Goal: Use online tool/utility

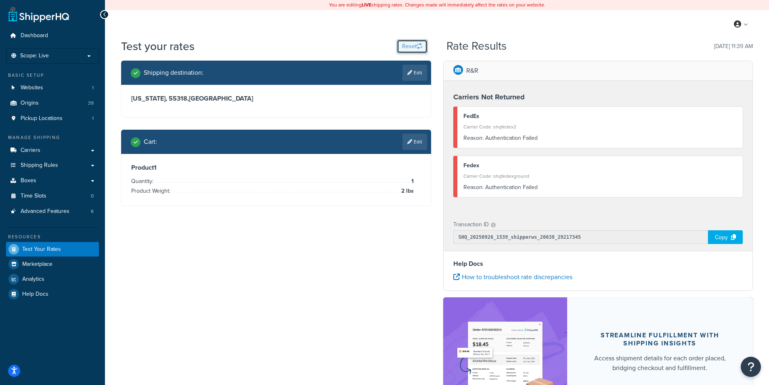
click at [412, 46] on button "Reset" at bounding box center [412, 47] width 31 height 14
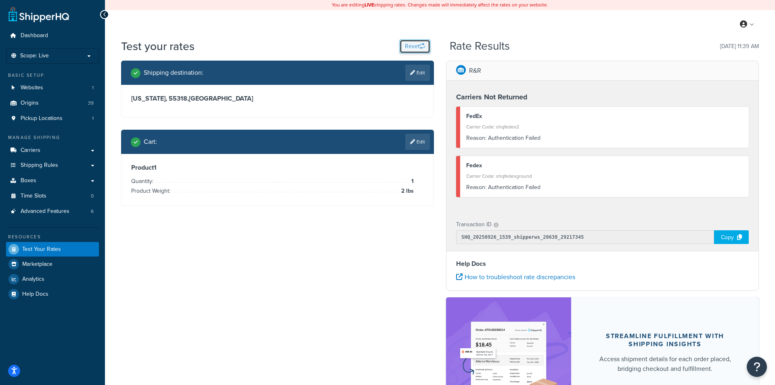
select select "TX"
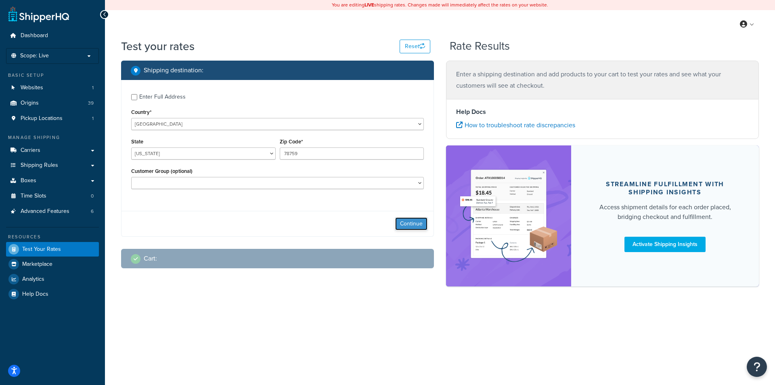
click at [413, 227] on button "Continue" at bounding box center [411, 223] width 32 height 13
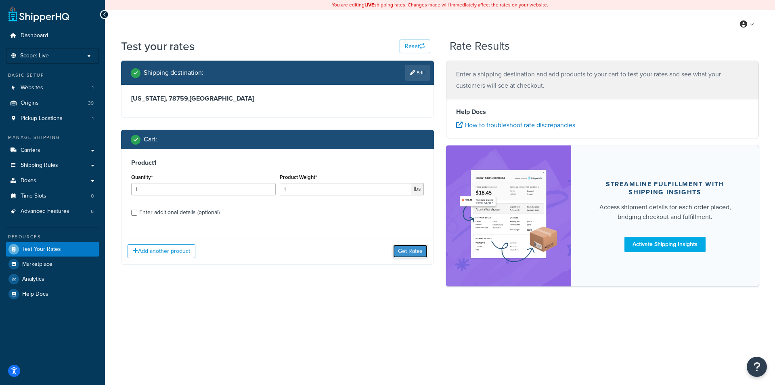
click at [418, 254] on button "Get Rates" at bounding box center [410, 251] width 34 height 13
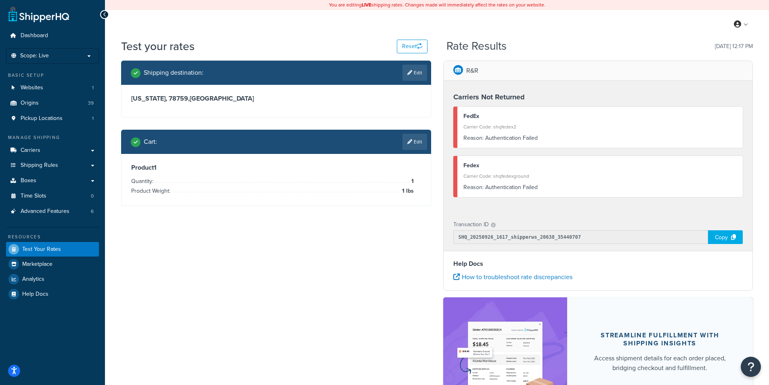
click at [406, 305] on div "Shipping destination : Edit Texas, 78759 , United States Cart : Edit Product 1 …" at bounding box center [437, 253] width 644 height 384
click at [412, 41] on button "Reset" at bounding box center [412, 47] width 31 height 14
select select "TX"
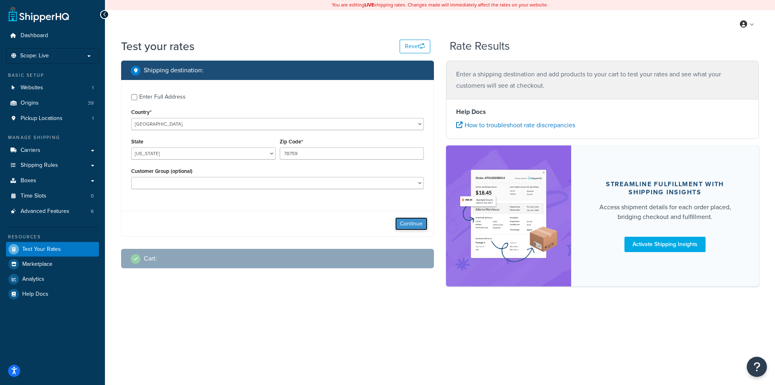
click at [412, 229] on button "Continue" at bounding box center [411, 223] width 32 height 13
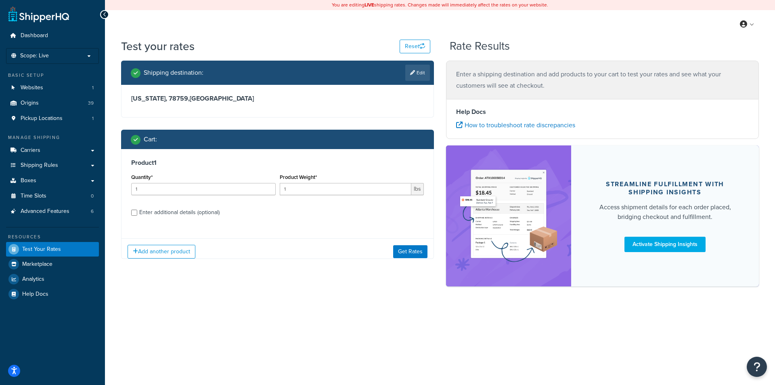
click at [412, 229] on div "Shipping destination : Edit Enter Full Address Country* United States United Ki…" at bounding box center [277, 166] width 325 height 210
click at [405, 249] on button "Get Rates" at bounding box center [410, 251] width 34 height 13
